Goal: Information Seeking & Learning: Learn about a topic

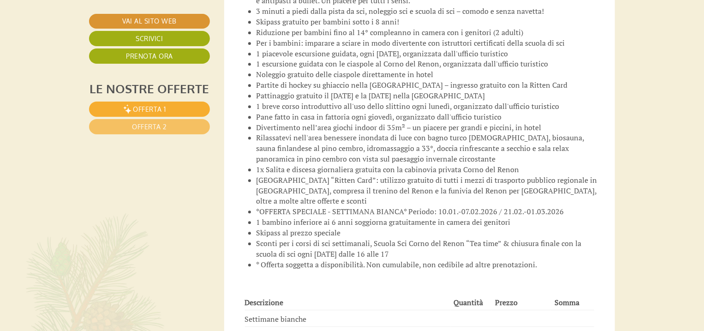
scroll to position [1403, 0]
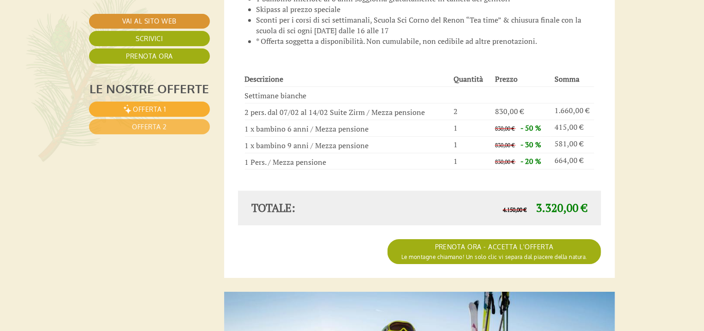
click at [144, 127] on span "Offerta 2" at bounding box center [149, 127] width 35 height 8
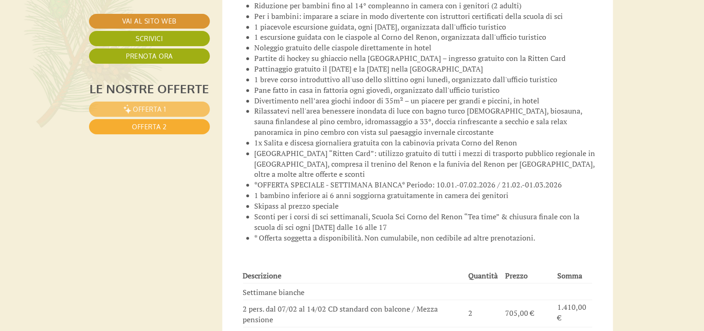
scroll to position [1355, 2]
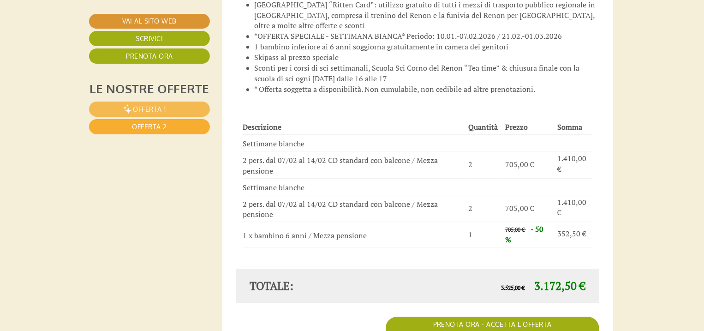
click at [141, 110] on span "Offerta 1" at bounding box center [149, 109] width 33 height 8
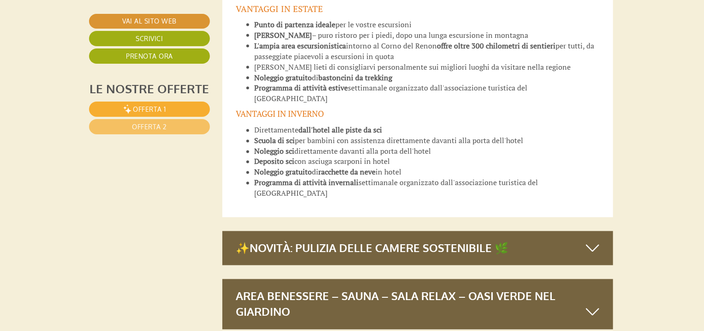
scroll to position [2685, 2]
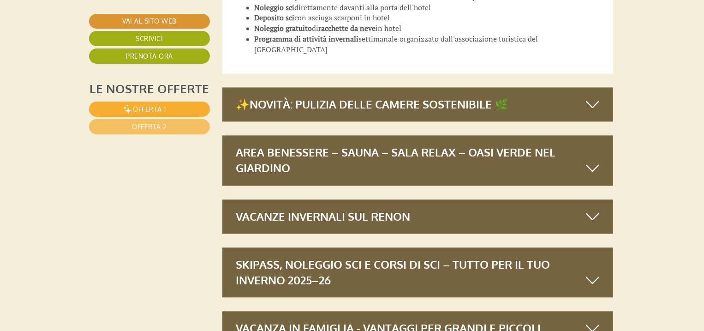
click at [421, 135] on div "Area benessere – Sauna – Sala relax – Oasi verde nel giardino" at bounding box center [417, 160] width 391 height 50
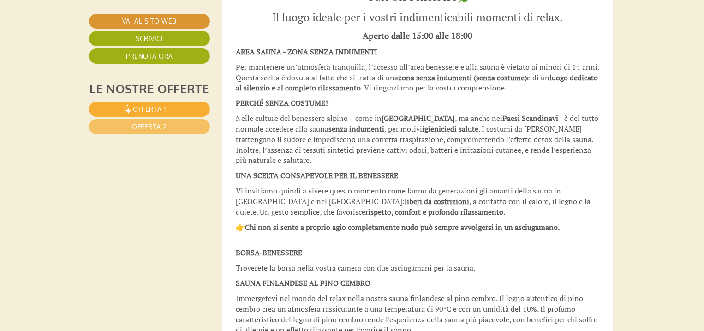
scroll to position [3054, 2]
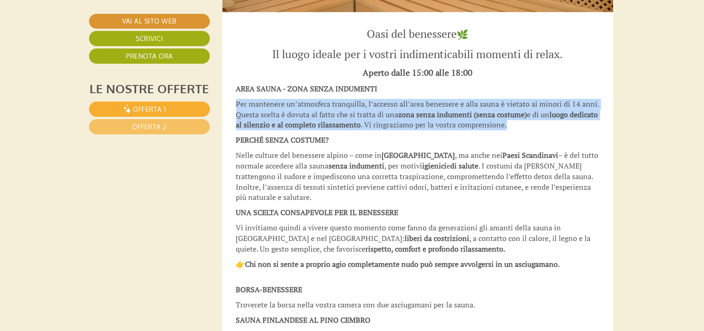
drag, startPoint x: 541, startPoint y: 96, endPoint x: 230, endPoint y: 70, distance: 311.2
copy span "Per mantenere un’atmosfera tranquilla, l’accesso all’area benessere e alla saun…"
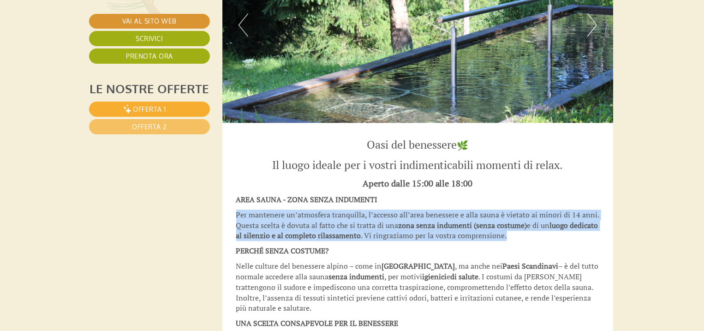
scroll to position [2943, 2]
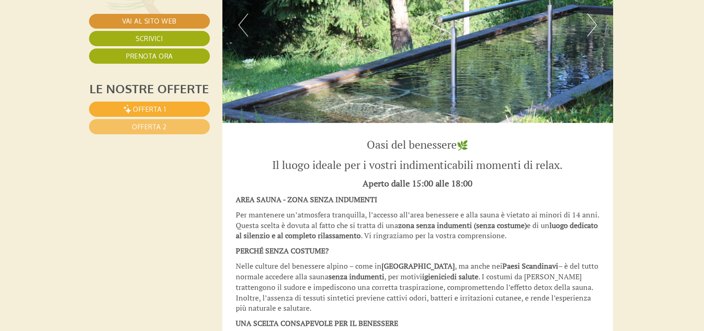
click at [430, 261] on span "Nelle culture del benessere alpino – come in [GEOGRAPHIC_DATA] , ma anche nei […" at bounding box center [417, 287] width 363 height 52
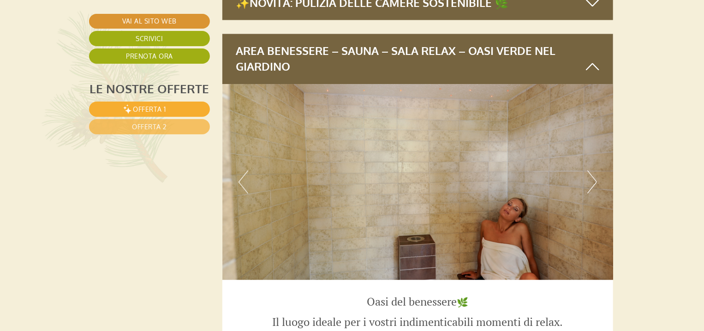
scroll to position [2685, 2]
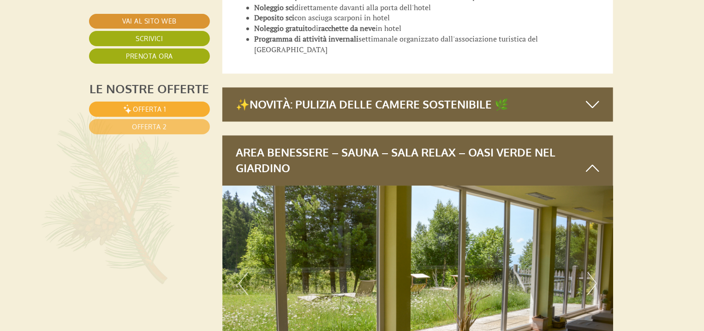
drag, startPoint x: 235, startPoint y: 118, endPoint x: 290, endPoint y: 132, distance: 56.4
click at [290, 135] on div "Area benessere – Sauna – Sala relax – Oasi verde nel giardino" at bounding box center [417, 160] width 391 height 50
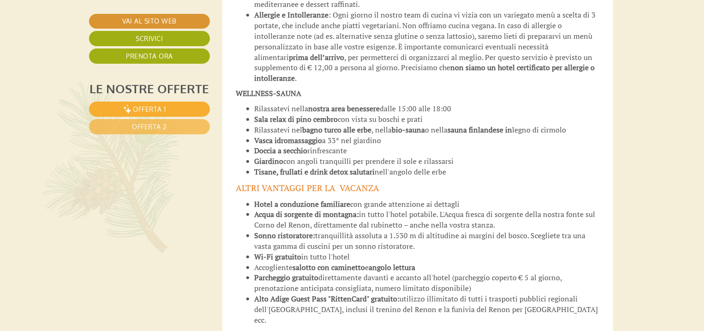
scroll to position [2225, 2]
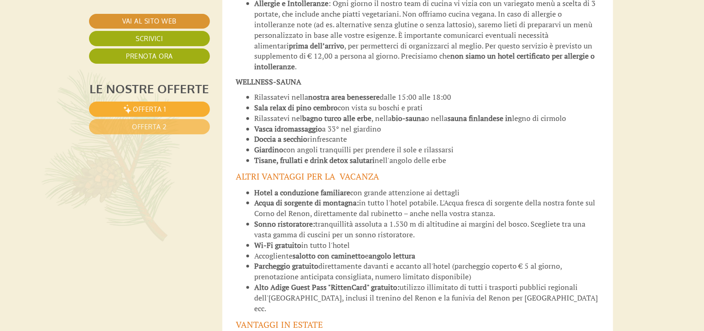
drag, startPoint x: 347, startPoint y: 145, endPoint x: 349, endPoint y: 150, distance: 5.8
click at [347, 145] on li "[PERSON_NAME] con angoli tranquilli per prendere il sole e rilassarsi" at bounding box center [427, 149] width 345 height 11
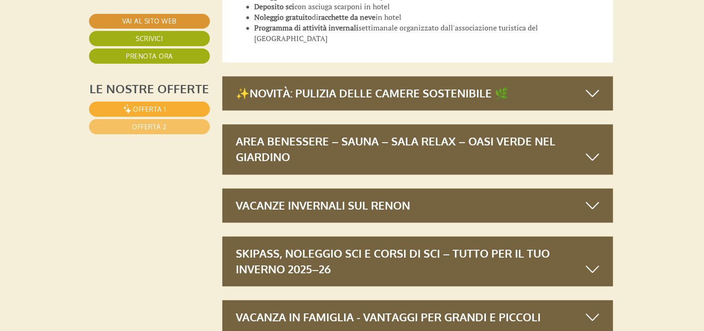
scroll to position [2742, 2]
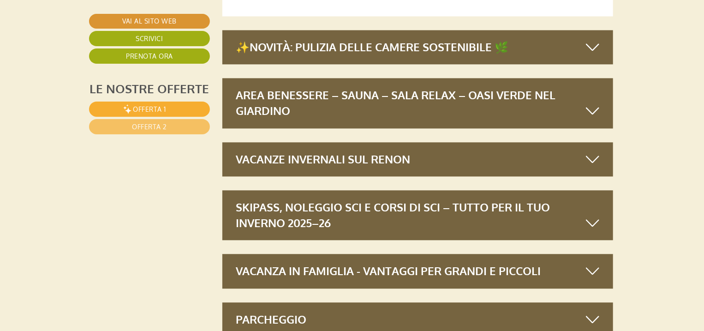
click at [289, 78] on div "Area benessere – Sauna – Sala relax – Oasi verde nel giardino" at bounding box center [417, 103] width 391 height 50
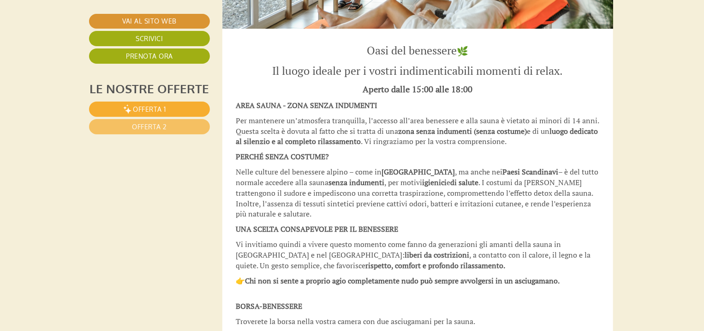
scroll to position [2779, 2]
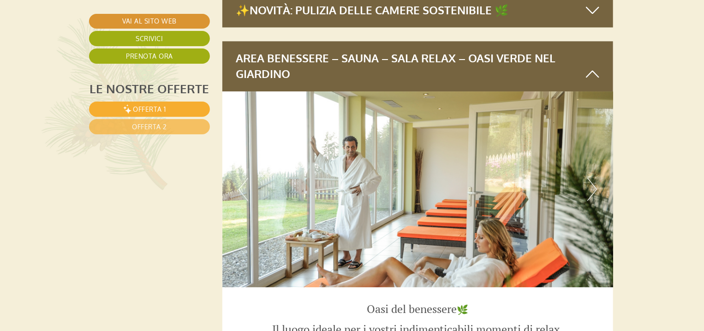
drag, startPoint x: 293, startPoint y: 39, endPoint x: 238, endPoint y: 27, distance: 56.3
click at [234, 41] on div "Area benessere – Sauna – Sala relax – Oasi verde nel giardino" at bounding box center [417, 66] width 391 height 50
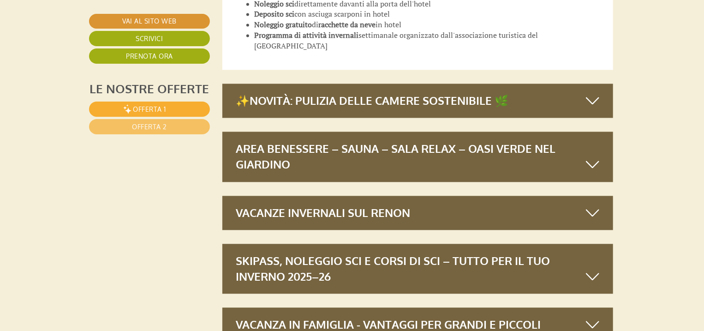
scroll to position [2762, 2]
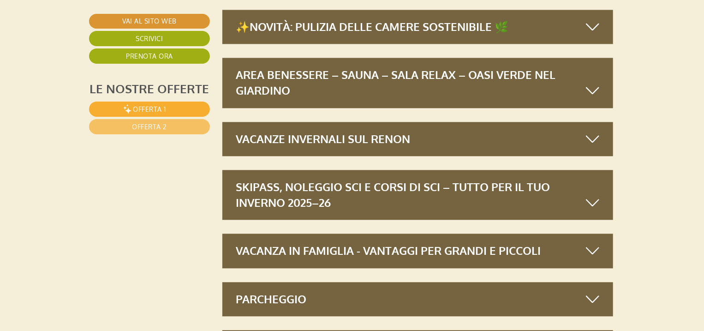
drag, startPoint x: 290, startPoint y: 64, endPoint x: 236, endPoint y: 42, distance: 57.6
click at [236, 58] on div "Area benessere – Sauna – Sala relax – Oasi verde nel giardino" at bounding box center [417, 83] width 391 height 50
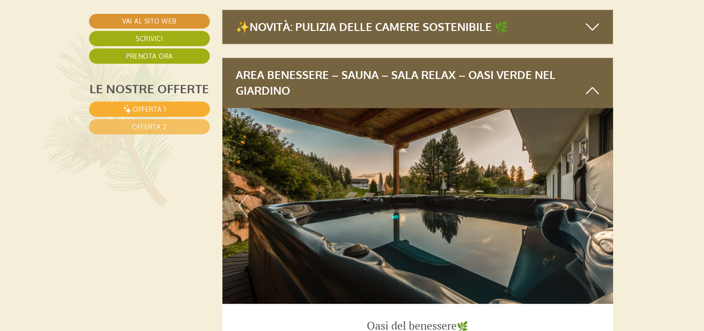
copy div "Area benessere – Sauna – Sala relax – Oasi verde nel giardino"
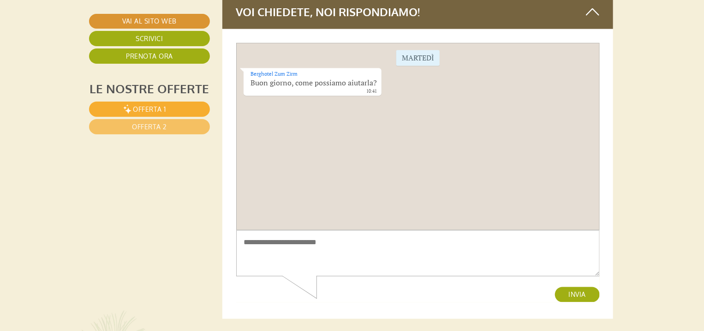
scroll to position [4165, 2]
